Goal: Task Accomplishment & Management: Use online tool/utility

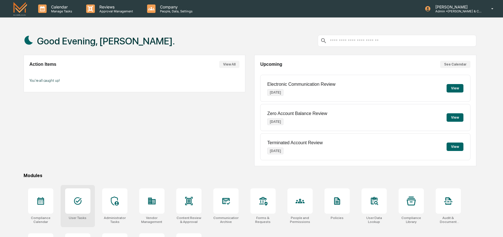
click at [81, 200] on icon at bounding box center [78, 201] width 8 height 8
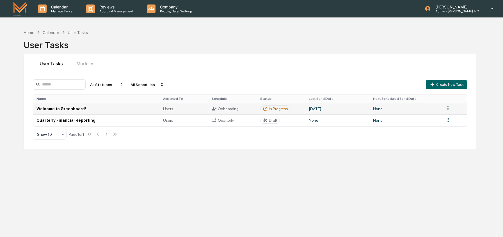
click at [202, 110] on div "Users" at bounding box center [184, 108] width 42 height 4
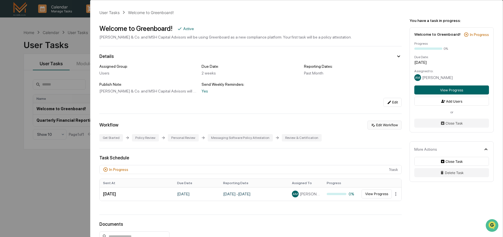
click at [380, 127] on button "Edit Workflow" at bounding box center [385, 124] width 34 height 9
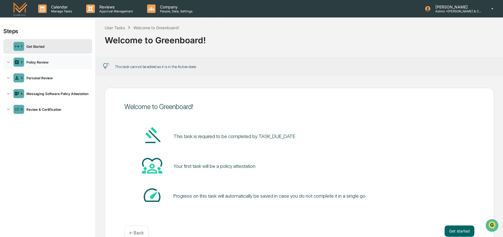
click at [46, 63] on div "Policy Review" at bounding box center [57, 62] width 66 height 4
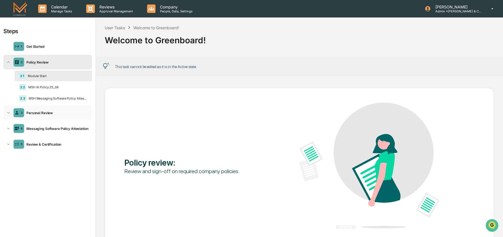
click at [45, 117] on div "3 Personal Review" at bounding box center [47, 112] width 89 height 15
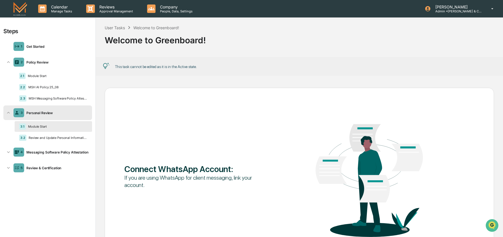
scroll to position [0, 0]
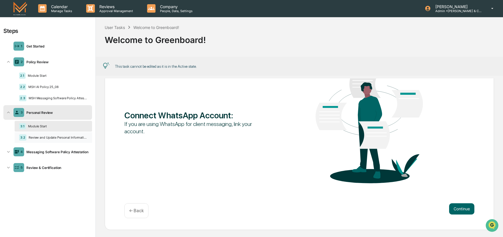
click at [51, 138] on div "Review and Update Personal Information" at bounding box center [56, 137] width 61 height 4
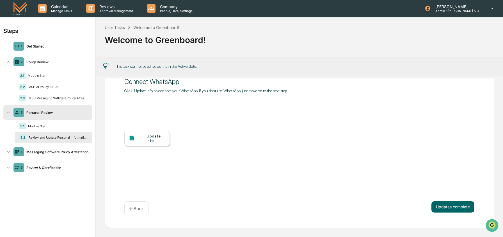
scroll to position [27, 0]
